Goal: Check status: Check status

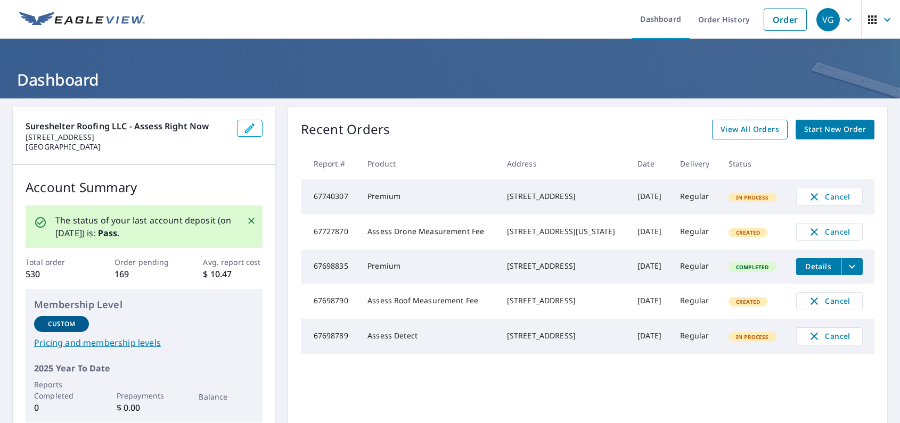
click at [759, 133] on span "View All Orders" at bounding box center [750, 129] width 59 height 13
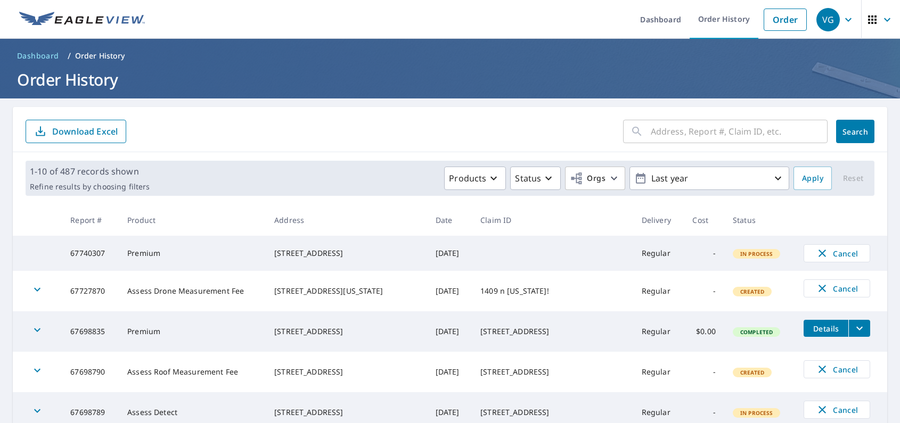
click at [689, 128] on input "text" at bounding box center [739, 132] width 177 height 30
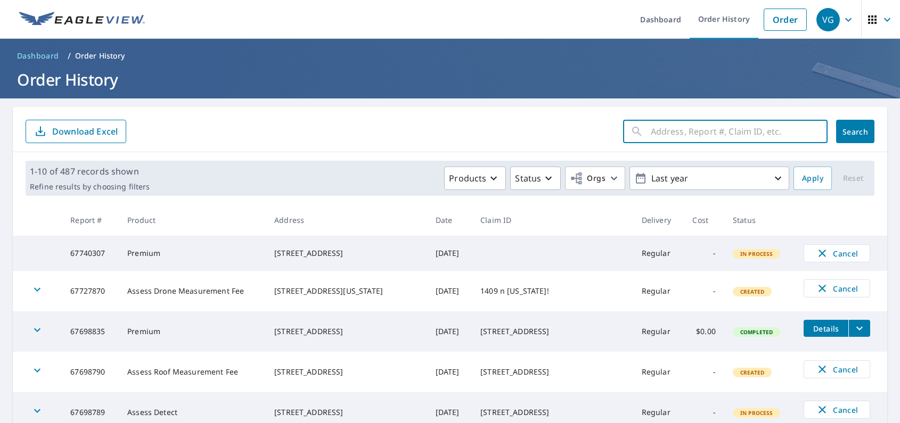
paste input "[STREET_ADDRESS]"
type input "[STREET_ADDRESS]"
click button "Search" at bounding box center [855, 131] width 38 height 23
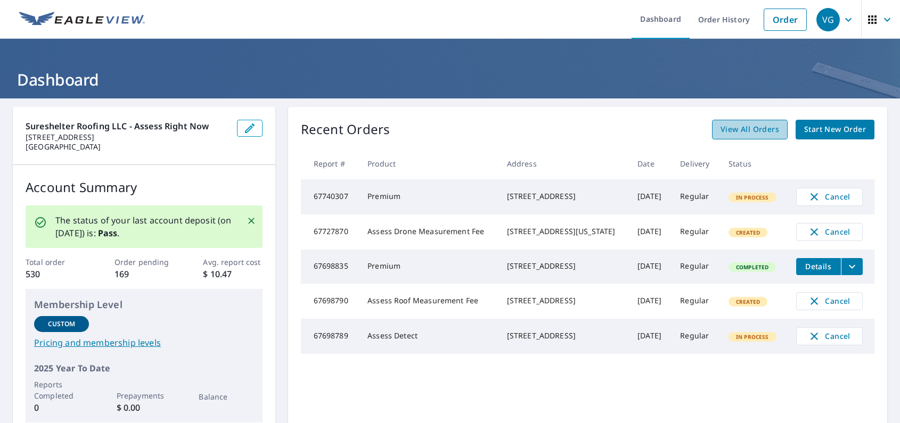
click at [737, 121] on link "View All Orders" at bounding box center [750, 130] width 76 height 20
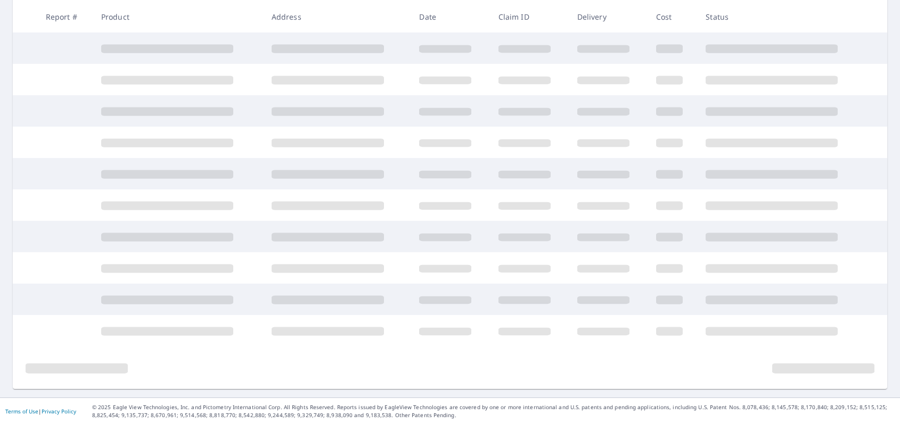
scroll to position [192, 0]
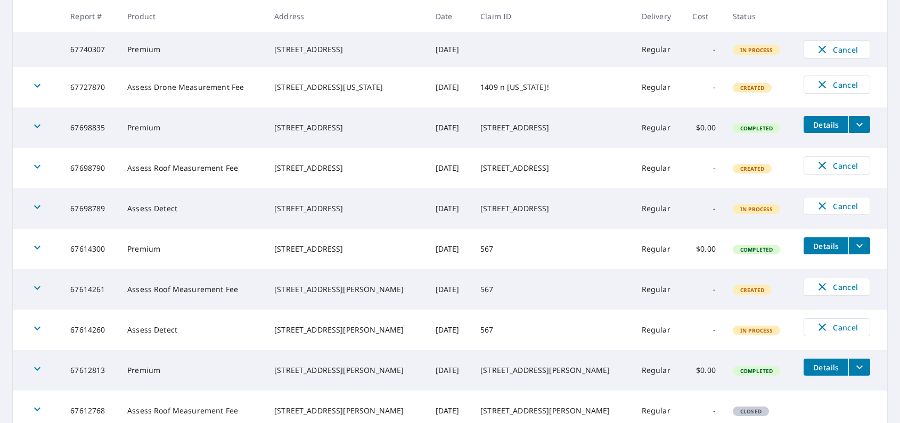
scroll to position [293, 0]
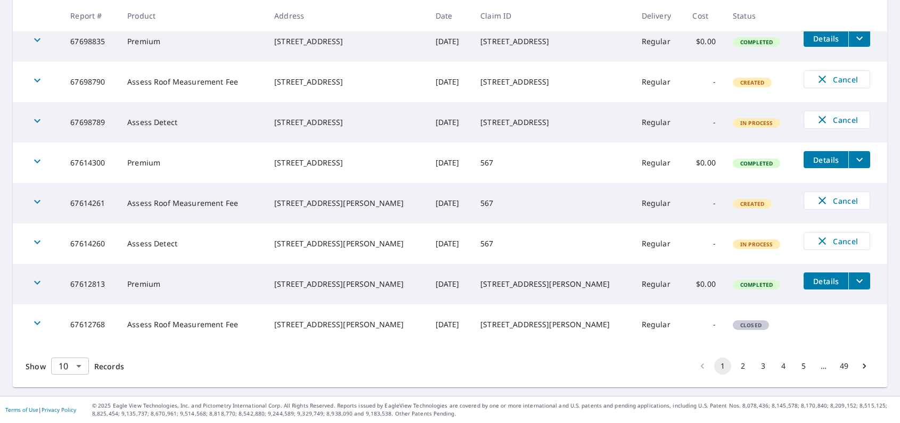
click at [80, 367] on body "VG VG Dashboard Order History Order VG Dashboard / Order History Order History …" at bounding box center [450, 211] width 900 height 423
click at [71, 407] on li "100" at bounding box center [70, 400] width 38 height 19
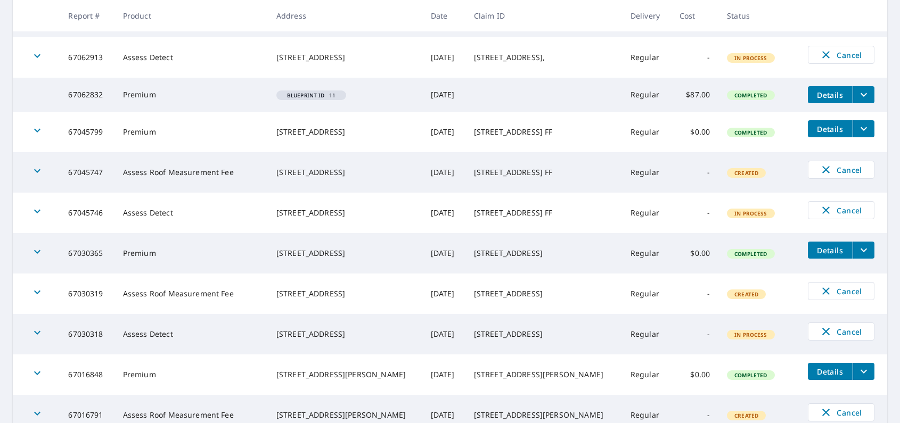
scroll to position [3314, 0]
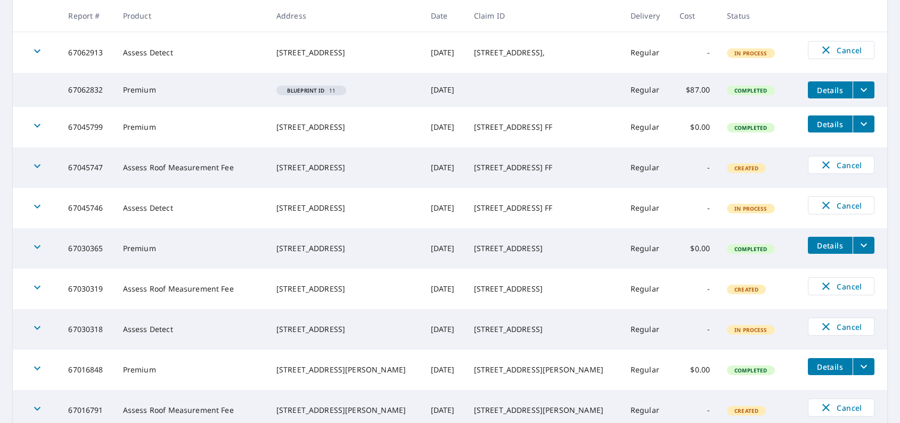
click at [867, 126] on icon "filesDropdownBtn-67045799" at bounding box center [864, 124] width 6 height 4
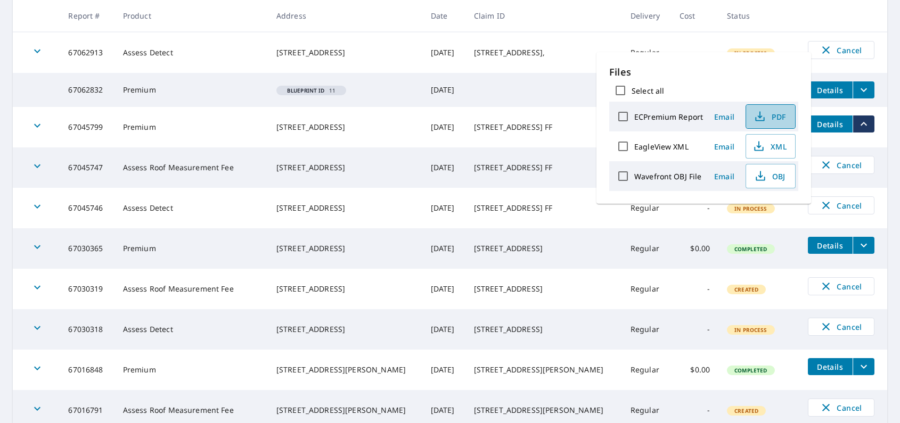
click at [777, 122] on button "PDF" at bounding box center [771, 116] width 50 height 24
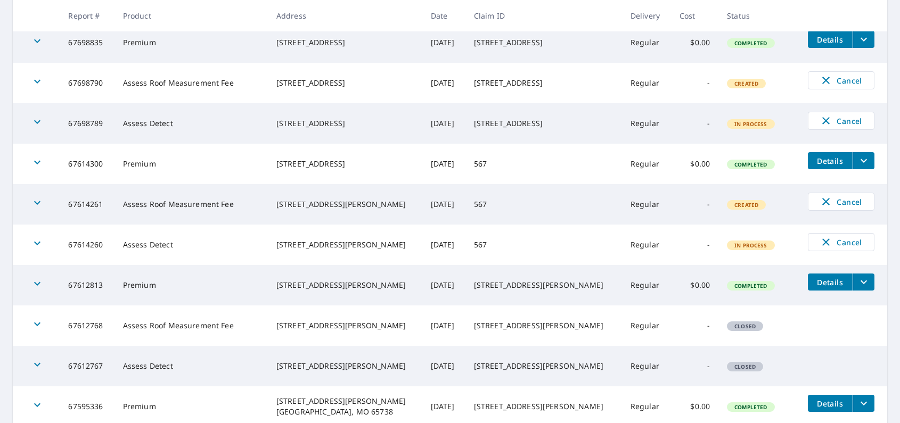
scroll to position [297, 0]
